Goal: Information Seeking & Learning: Learn about a topic

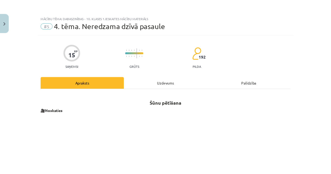
scroll to position [92, 0]
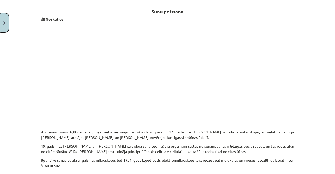
click at [2, 27] on button "Close" at bounding box center [4, 22] width 9 height 19
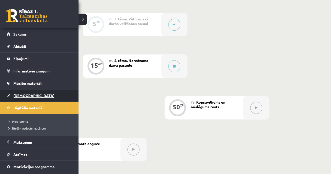
click at [22, 96] on span "[DEMOGRAPHIC_DATA]" at bounding box center [33, 95] width 41 height 5
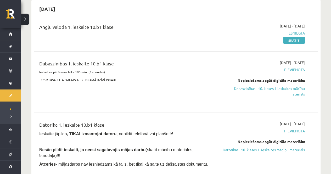
scroll to position [52, 0]
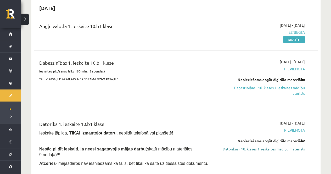
click at [292, 150] on link "Datorikas - 10. klases 1. ieskaites mācību materiāls" at bounding box center [263, 148] width 83 height 5
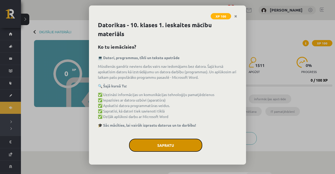
click at [168, 141] on button "Sapratu" at bounding box center [165, 145] width 73 height 13
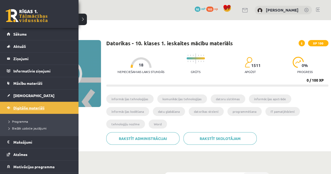
click at [18, 107] on span "Digitālie materiāli" at bounding box center [28, 107] width 31 height 5
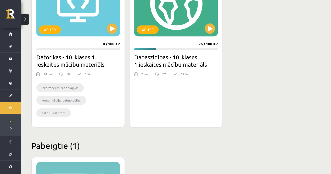
scroll to position [157, 0]
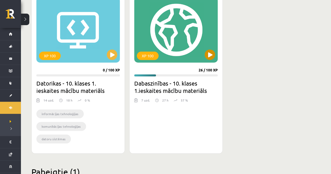
click at [178, 47] on div "XP 100" at bounding box center [175, 29] width 83 height 65
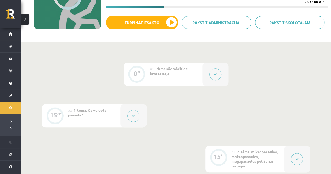
scroll to position [26, 0]
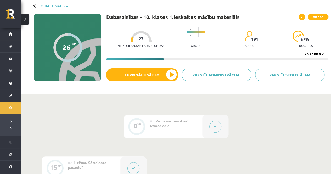
drag, startPoint x: 129, startPoint y: 89, endPoint x: 87, endPoint y: 114, distance: 48.8
drag, startPoint x: 87, startPoint y: 114, endPoint x: 64, endPoint y: 117, distance: 23.7
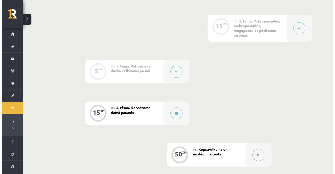
scroll to position [183, 0]
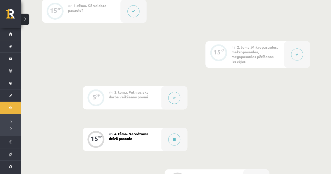
click at [129, 96] on span "3. tēma. Pētnieciskā darba veikšanas posmi" at bounding box center [129, 94] width 40 height 9
click at [164, 136] on div at bounding box center [174, 139] width 26 height 23
